Goal: Communication & Community: Connect with others

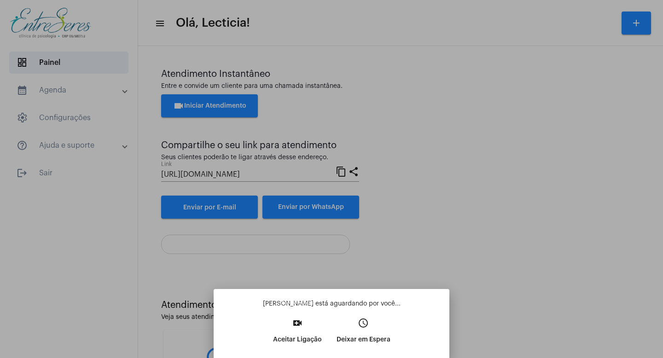
click at [303, 327] on mat-icon "video_call" at bounding box center [297, 323] width 11 height 11
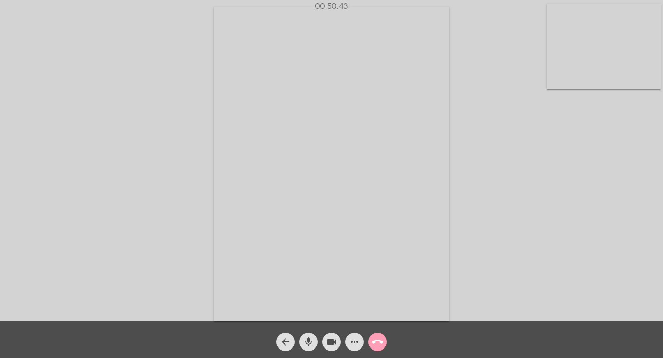
click at [381, 337] on mat-icon "call_end" at bounding box center [377, 342] width 11 height 11
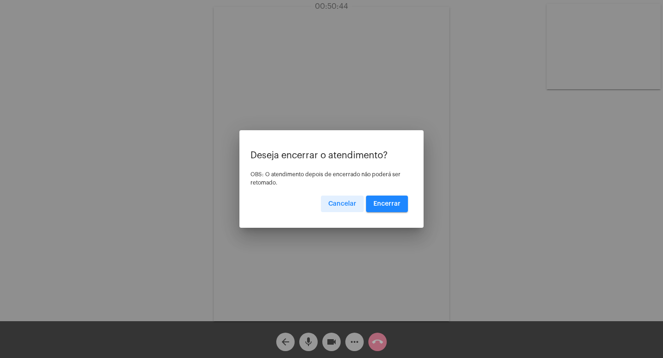
click at [391, 198] on button "Encerrar" at bounding box center [387, 204] width 42 height 17
